Goal: Task Accomplishment & Management: Manage account settings

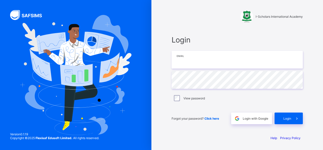
click at [185, 61] on input "email" at bounding box center [237, 60] width 131 height 18
type input "**********"
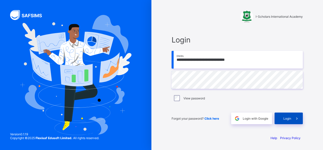
click at [283, 120] on div "Login" at bounding box center [289, 118] width 28 height 12
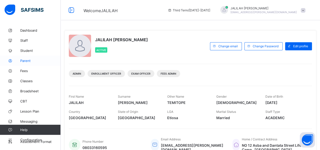
click at [24, 60] on span "Parent" at bounding box center [40, 61] width 40 height 4
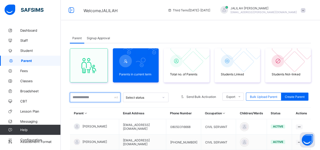
click at [88, 97] on input "text" at bounding box center [95, 97] width 51 height 10
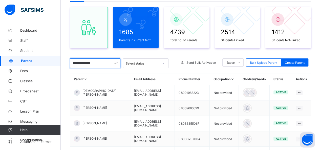
scroll to position [70, 0]
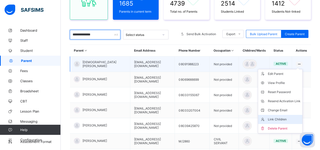
type input "**********"
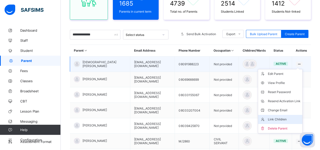
click at [279, 121] on div "Link Children" at bounding box center [283, 119] width 33 height 5
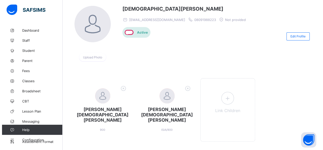
scroll to position [40, 0]
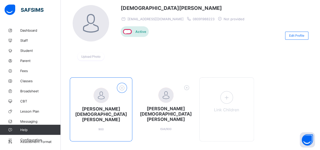
click at [119, 87] on icon at bounding box center [122, 87] width 8 height 7
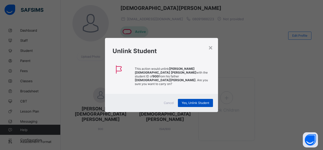
click at [185, 101] on span "Yes, Unlink Student" at bounding box center [196, 103] width 28 height 4
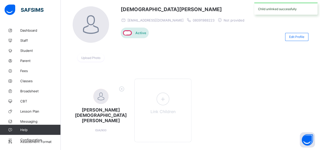
scroll to position [40, 0]
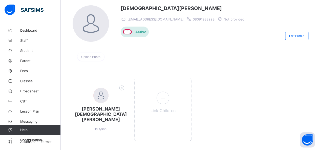
scroll to position [70, 0]
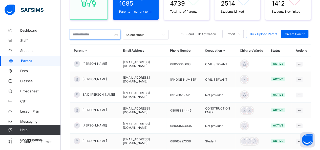
click at [72, 35] on input "text" at bounding box center [95, 35] width 51 height 10
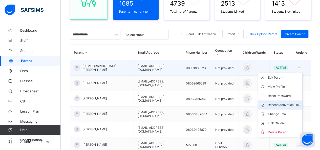
click at [280, 104] on div "Resend Activation Link" at bounding box center [283, 104] width 33 height 5
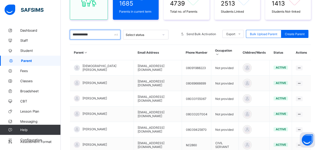
drag, startPoint x: 97, startPoint y: 34, endPoint x: 67, endPoint y: 35, distance: 29.8
click at [67, 35] on div "**********" at bounding box center [190, 102] width 259 height 294
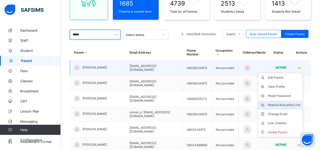
type input "*****"
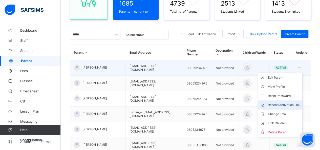
click at [289, 102] on div "Resend Activation Link" at bounding box center [283, 104] width 33 height 5
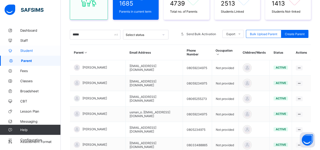
click at [27, 50] on span "Student" at bounding box center [40, 51] width 40 height 4
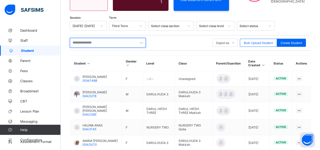
click at [78, 42] on input "text" at bounding box center [108, 43] width 76 height 10
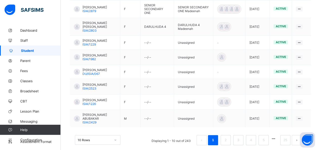
scroll to position [184, 0]
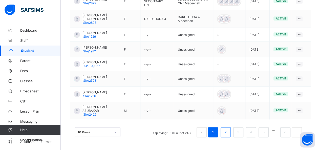
type input "**********"
click at [228, 132] on link "2" at bounding box center [225, 132] width 5 height 7
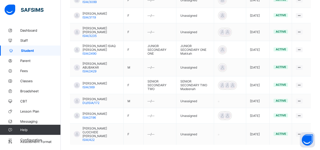
scroll to position [186, 0]
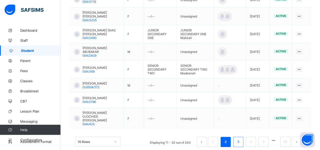
click at [240, 138] on link "3" at bounding box center [238, 141] width 5 height 7
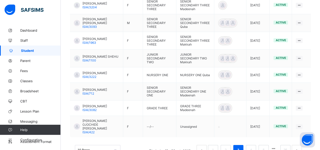
scroll to position [183, 0]
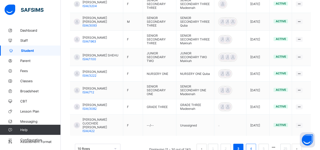
click at [253, 145] on link "4" at bounding box center [250, 148] width 5 height 7
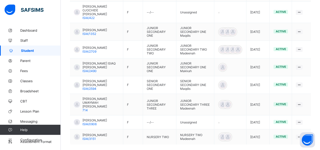
scroll to position [181, 0]
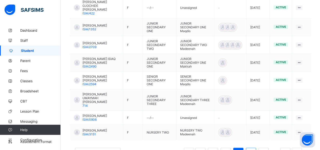
click at [253, 149] on link "5" at bounding box center [250, 152] width 5 height 7
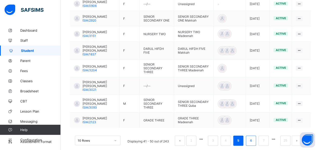
click at [253, 137] on link "6" at bounding box center [250, 140] width 5 height 7
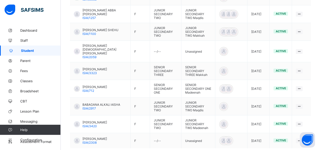
scroll to position [171, 0]
